Goal: Task Accomplishment & Management: Complete application form

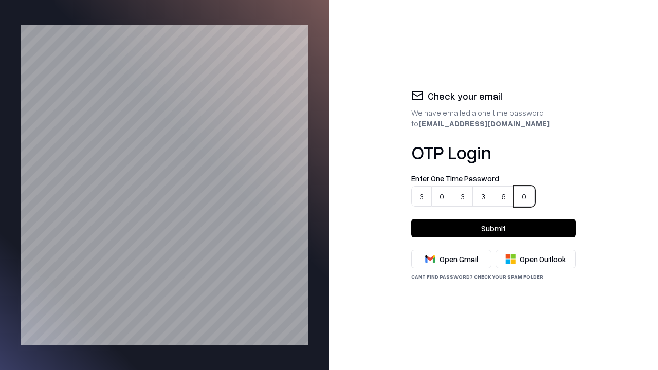
type input "******"
click at [494, 228] on button "Submit" at bounding box center [493, 228] width 165 height 19
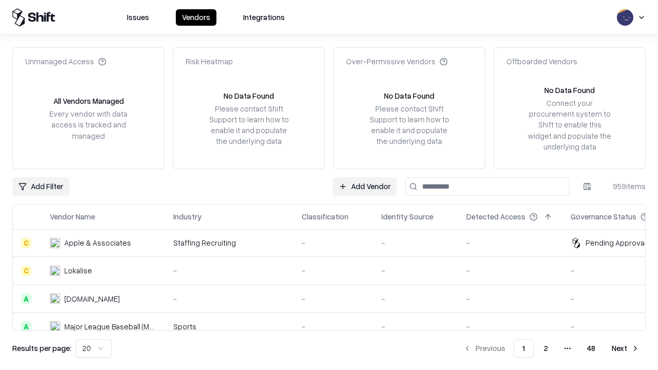
click at [365, 186] on link "Add Vendor" at bounding box center [365, 186] width 64 height 19
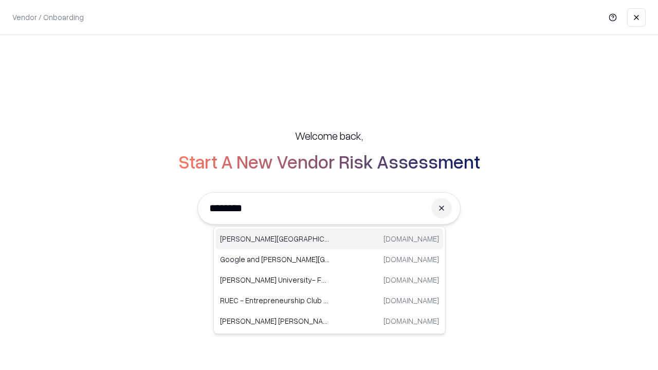
click at [330, 239] on div "[PERSON_NAME] University [DOMAIN_NAME]" at bounding box center [329, 239] width 227 height 21
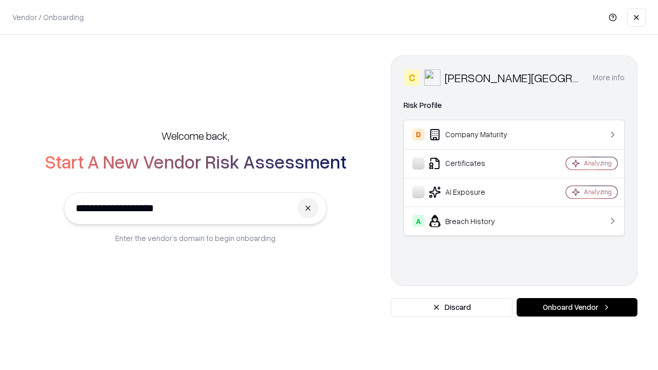
type input "**********"
click at [577, 308] on button "Onboard Vendor" at bounding box center [577, 307] width 121 height 19
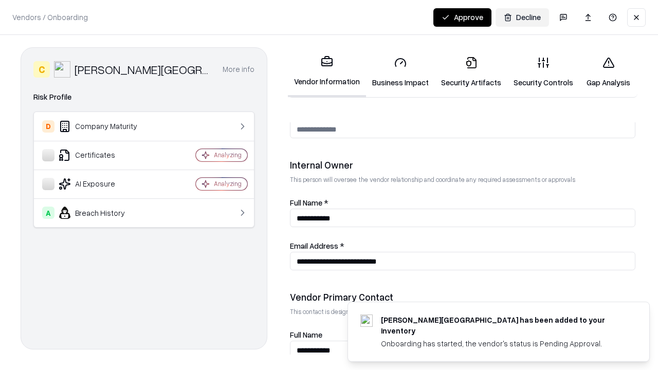
scroll to position [553, 0]
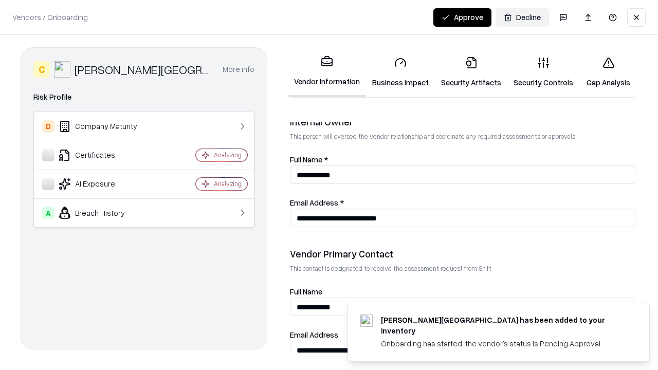
click at [397, 72] on link "Business Impact" at bounding box center [400, 72] width 69 height 48
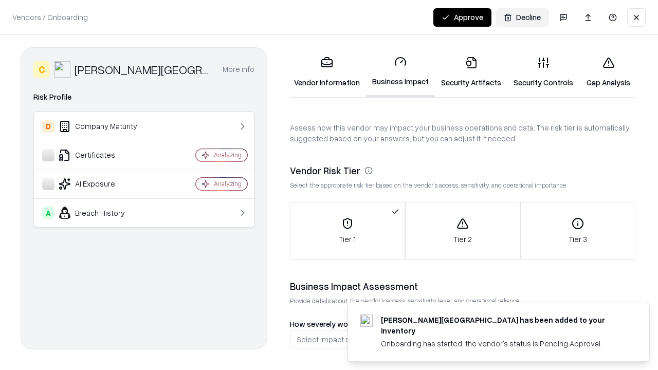
click at [465, 72] on link "Security Artifacts" at bounding box center [471, 72] width 73 height 48
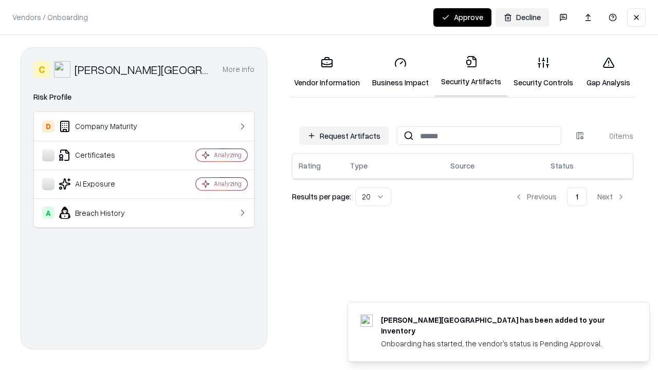
click at [346, 136] on button "Request Artifacts" at bounding box center [343, 136] width 89 height 19
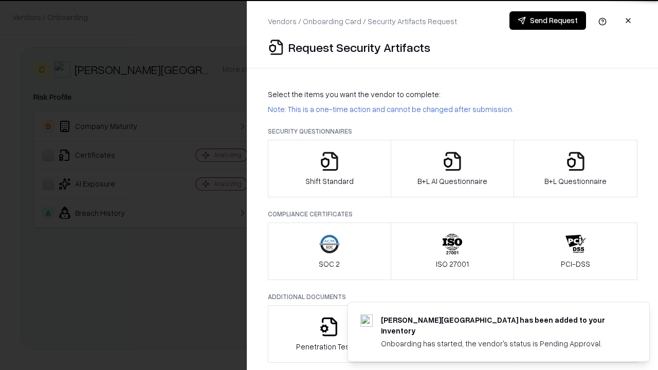
click at [329, 169] on icon "button" at bounding box center [329, 161] width 21 height 21
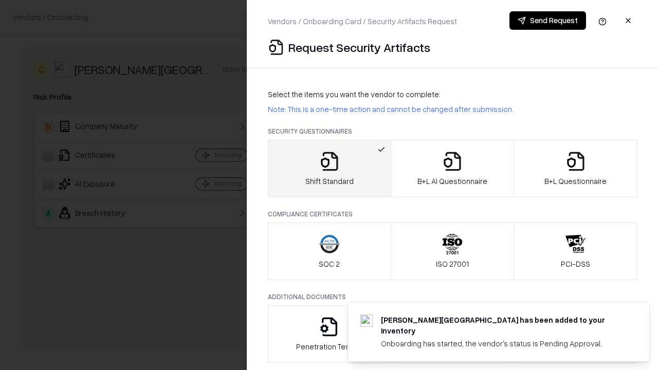
click at [548, 21] on button "Send Request" at bounding box center [548, 20] width 77 height 19
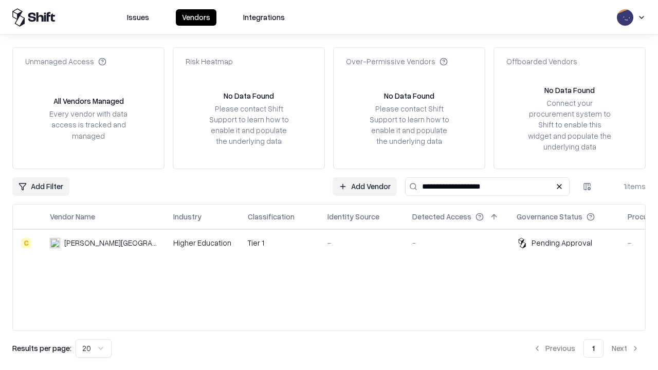
type input "**********"
click at [335, 243] on div "-" at bounding box center [362, 243] width 68 height 11
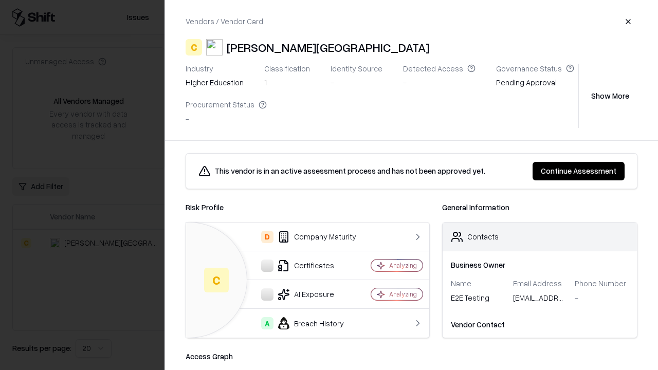
click at [580, 171] on button "Continue Assessment" at bounding box center [579, 171] width 92 height 19
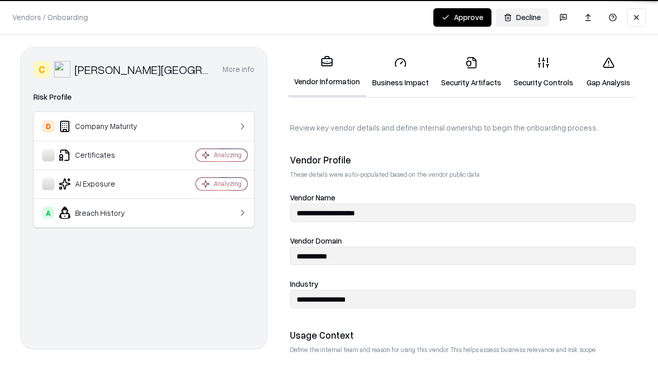
click at [465, 72] on link "Security Artifacts" at bounding box center [471, 72] width 73 height 48
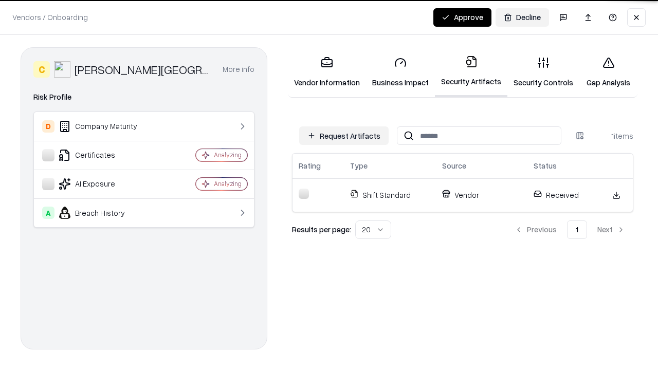
click at [535, 72] on link "Security Controls" at bounding box center [544, 72] width 72 height 48
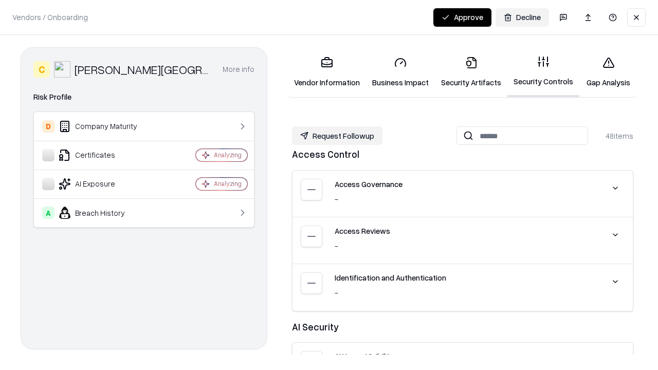
click at [336, 136] on button "Request Followup" at bounding box center [337, 136] width 91 height 19
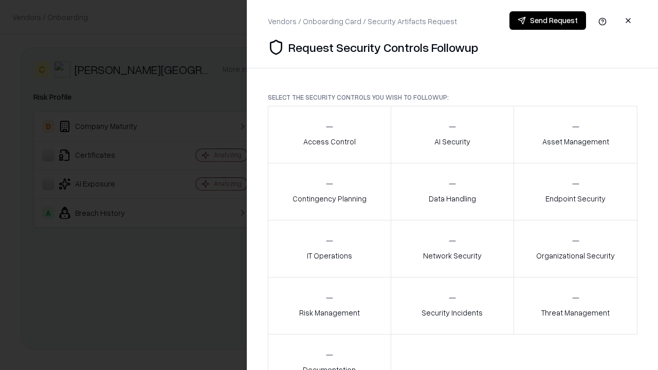
click at [329, 135] on div "Access Control" at bounding box center [329, 134] width 52 height 25
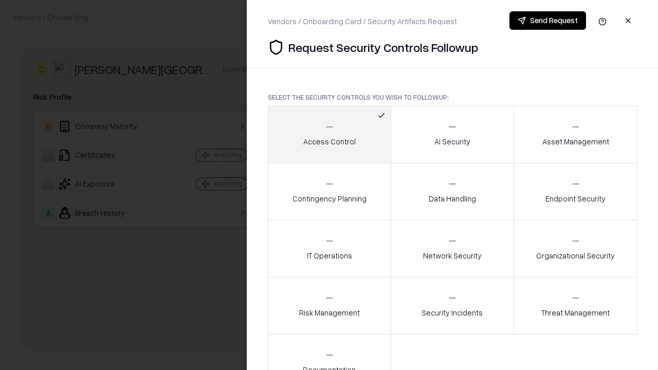
click at [452, 135] on div "AI Security" at bounding box center [453, 134] width 36 height 25
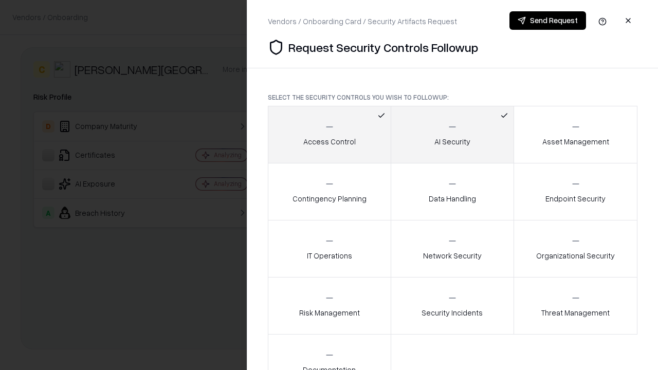
click at [575, 135] on div "Asset Management" at bounding box center [576, 134] width 67 height 25
click at [329, 192] on div "Contingency Planning" at bounding box center [330, 191] width 74 height 25
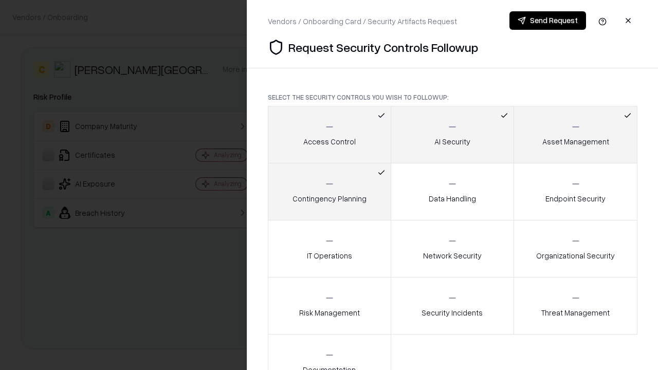
click at [452, 192] on div "Data Handling" at bounding box center [452, 191] width 47 height 25
click at [575, 192] on div "Endpoint Security" at bounding box center [576, 191] width 60 height 25
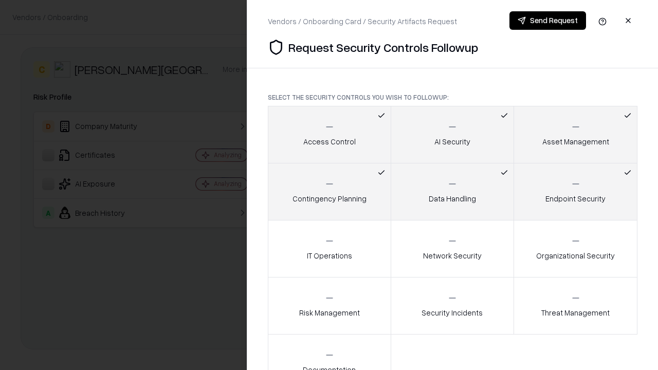
click at [329, 249] on div "IT Operations" at bounding box center [329, 248] width 45 height 25
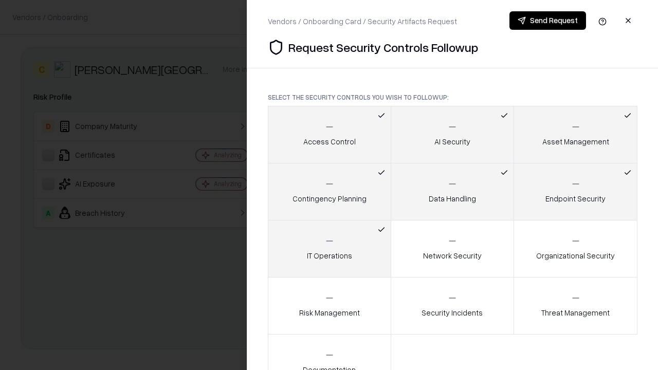
click at [452, 249] on div "Network Security" at bounding box center [452, 248] width 59 height 25
click at [575, 249] on div "Organizational Security" at bounding box center [575, 248] width 79 height 25
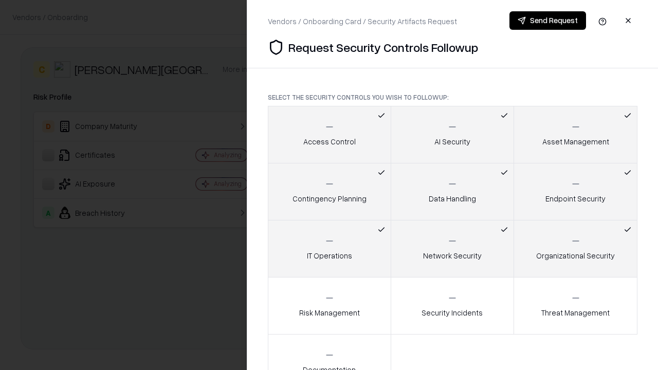
click at [329, 306] on div "Risk Management" at bounding box center [329, 305] width 61 height 25
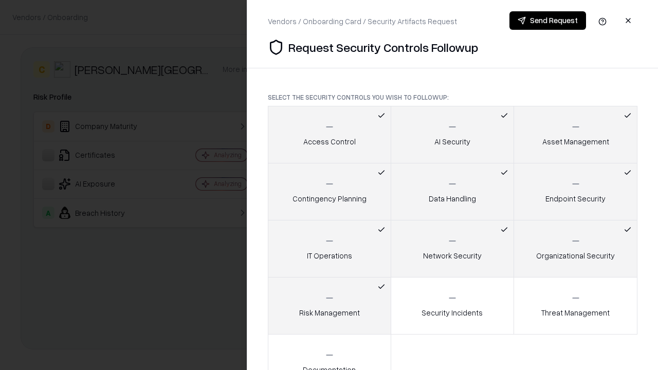
click at [452, 306] on div "Security Incidents" at bounding box center [452, 305] width 61 height 25
click at [575, 306] on div "Threat Management" at bounding box center [576, 305] width 68 height 25
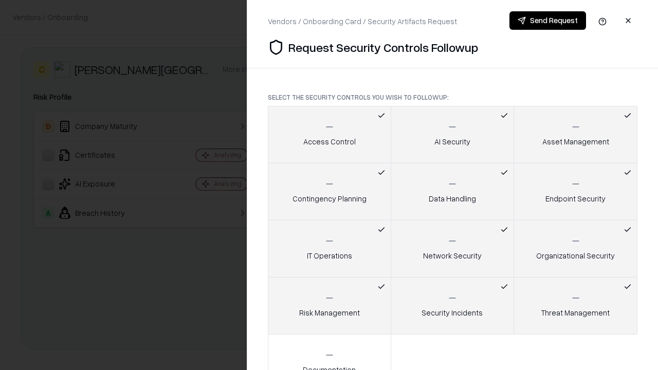
click at [329, 352] on icon "button" at bounding box center [329, 355] width 10 height 10
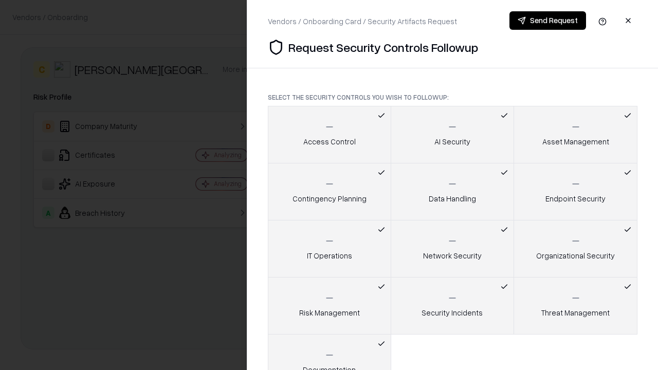
click at [548, 21] on button "Send Request" at bounding box center [548, 20] width 77 height 19
